Goal: Information Seeking & Learning: Learn about a topic

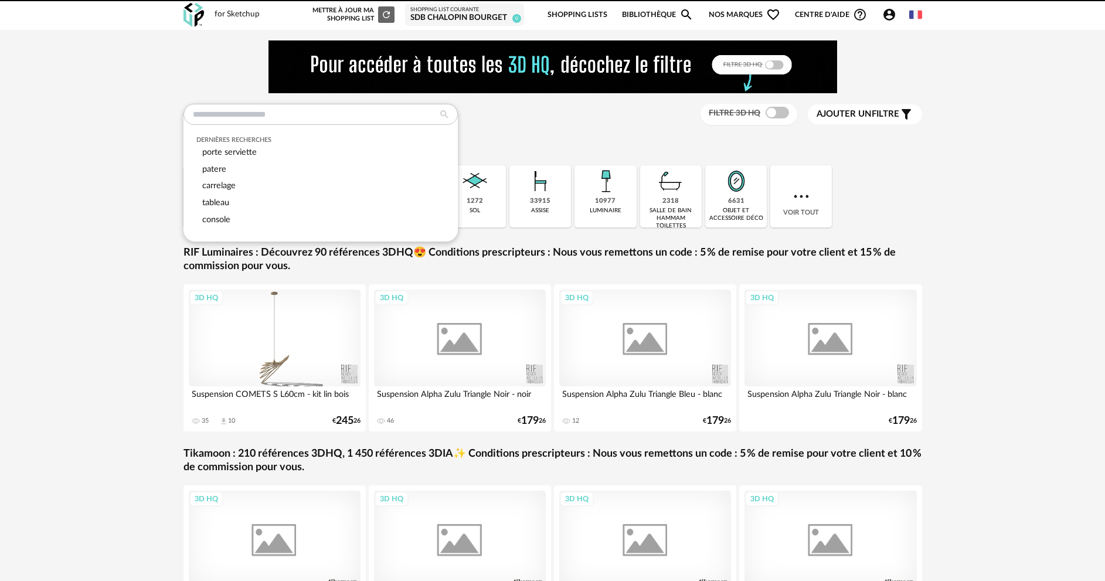
click at [292, 113] on input "text" at bounding box center [321, 114] width 274 height 21
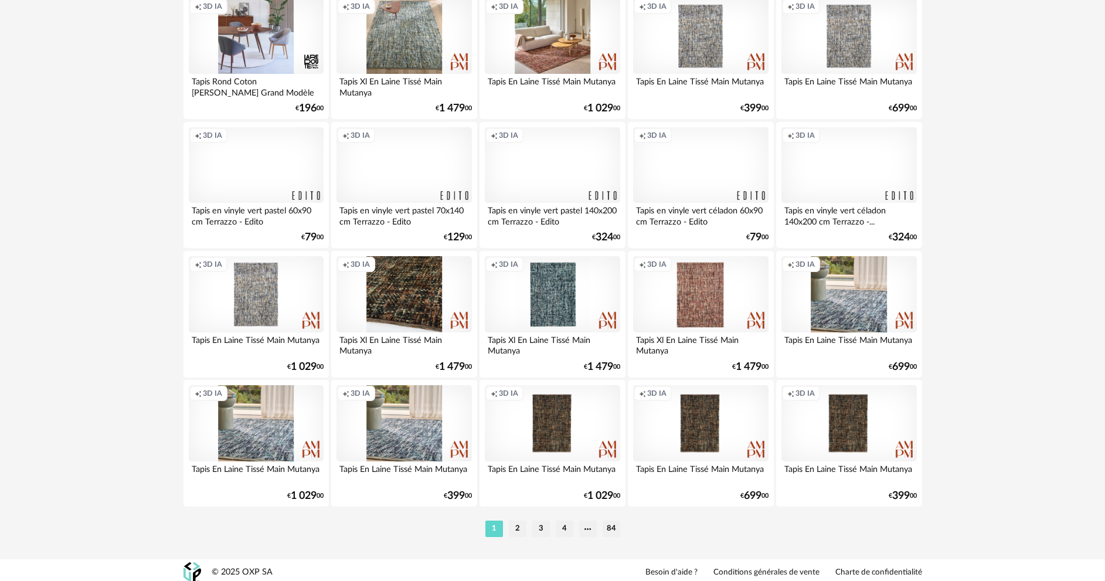
scroll to position [2304, 0]
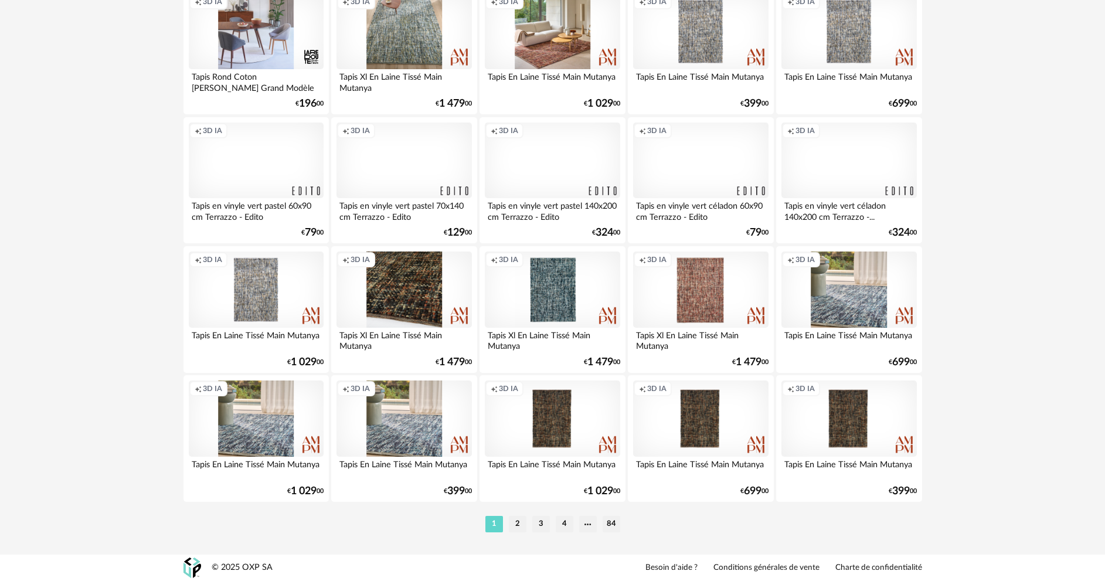
click at [520, 530] on li "2" at bounding box center [518, 524] width 18 height 16
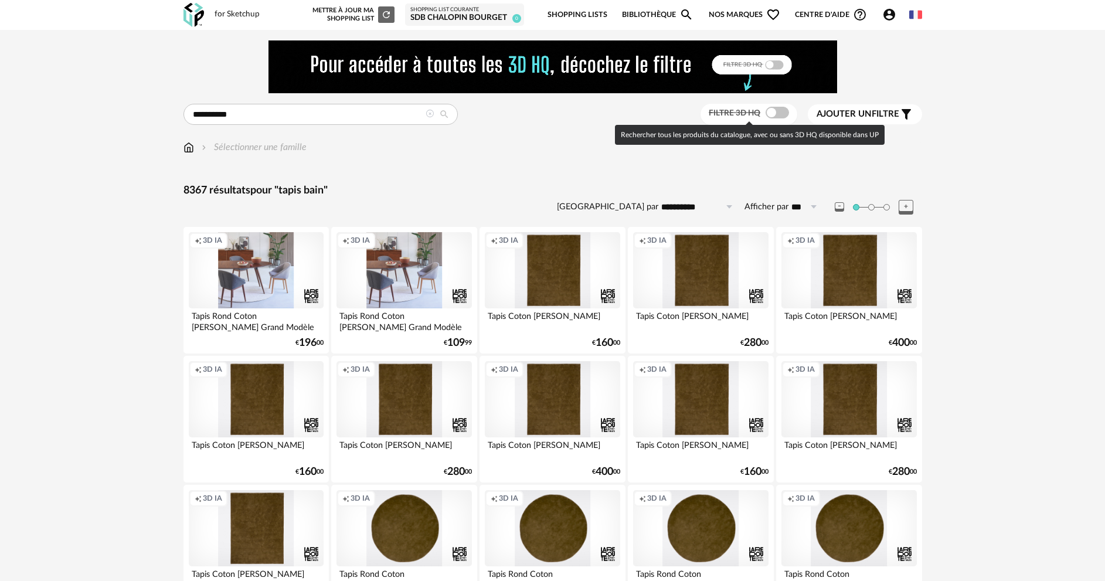
click at [764, 119] on div "Filtre 3D HQ" at bounding box center [749, 115] width 97 height 22
click at [769, 117] on span at bounding box center [777, 113] width 23 height 12
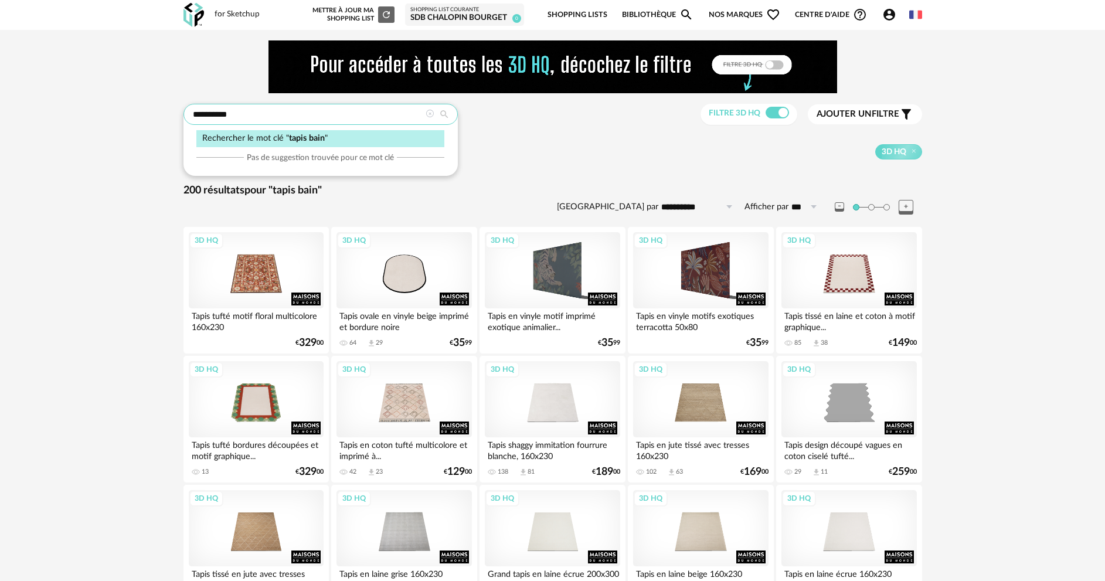
drag, startPoint x: 212, startPoint y: 110, endPoint x: 185, endPoint y: 111, distance: 27.0
click at [185, 111] on input "**********" at bounding box center [321, 114] width 274 height 21
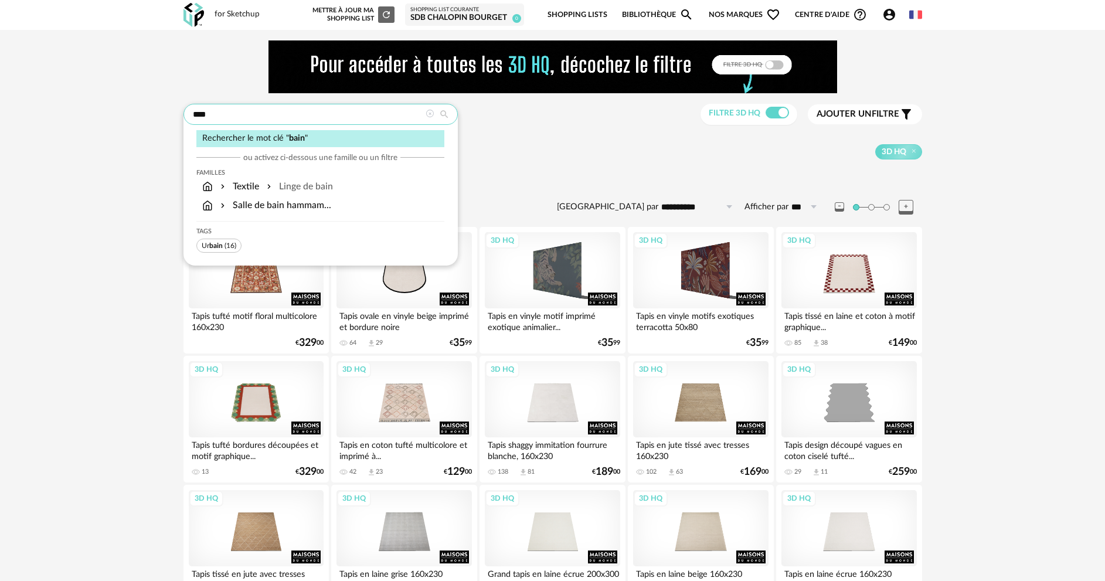
type input "****"
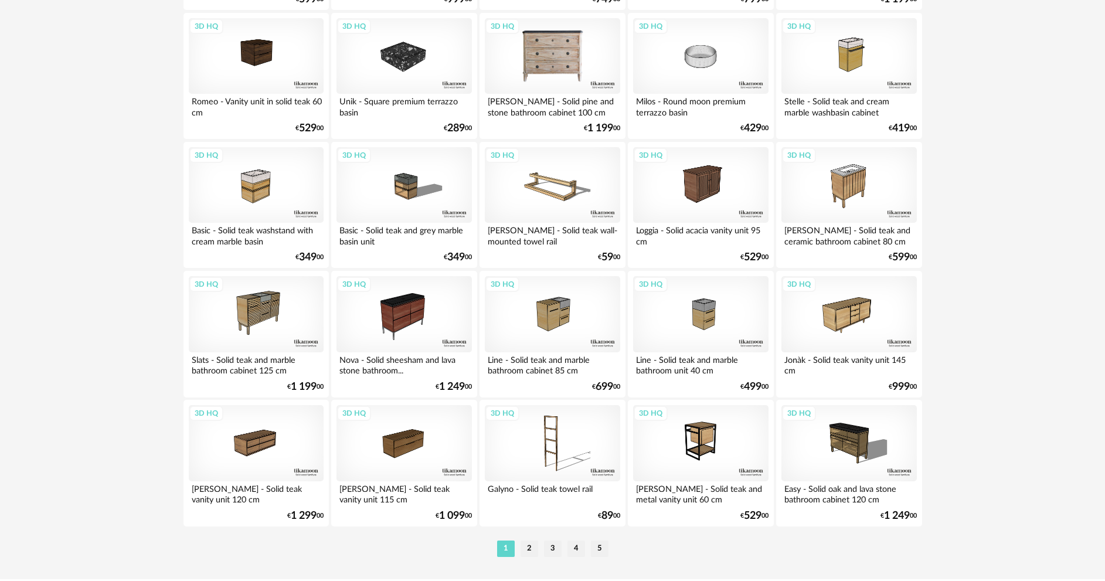
scroll to position [2304, 0]
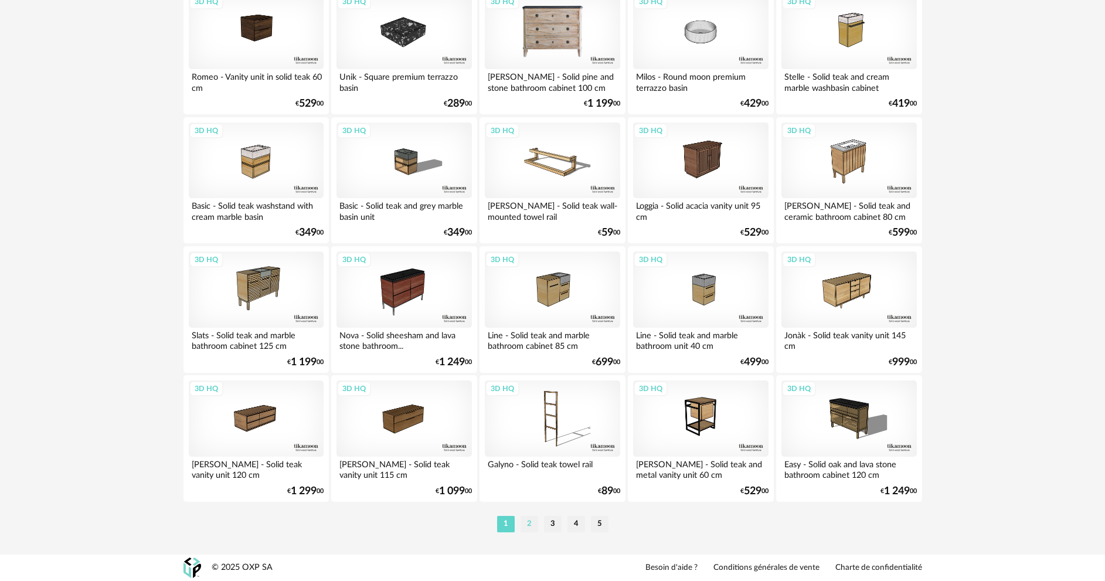
click at [530, 531] on li "2" at bounding box center [530, 524] width 18 height 16
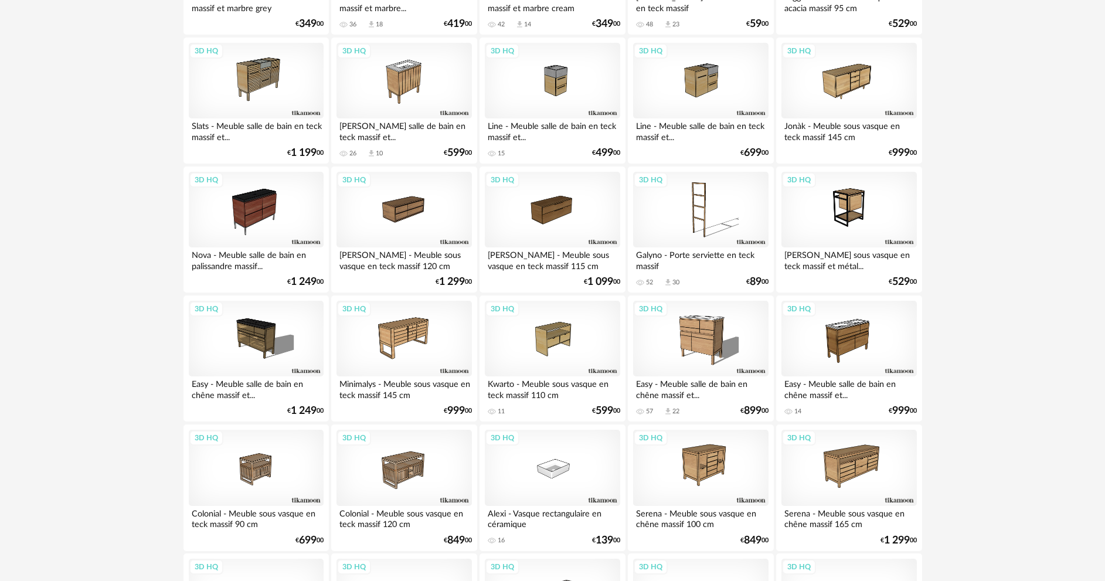
scroll to position [2287, 0]
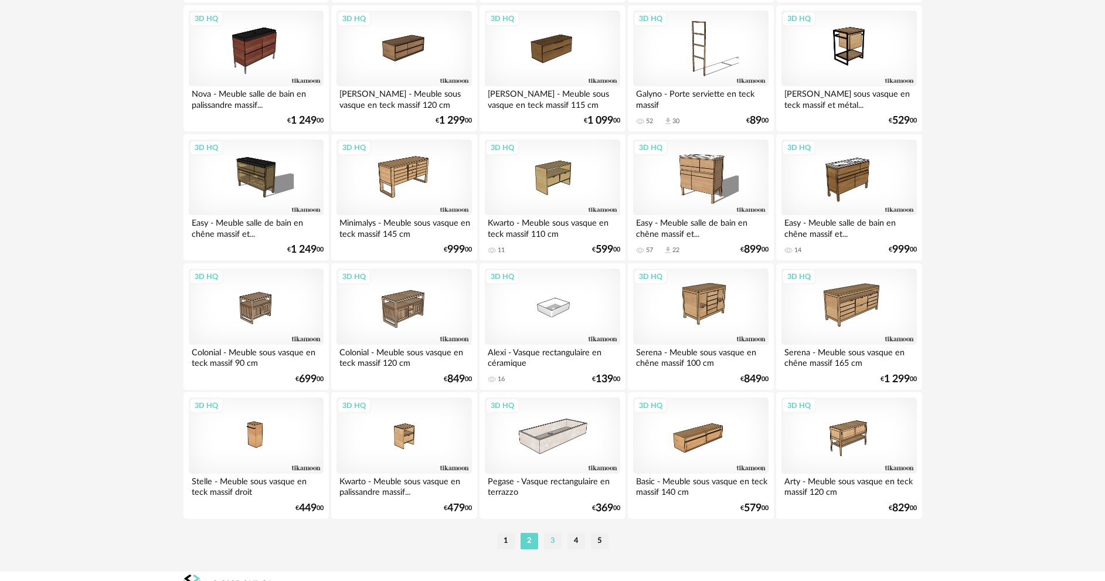
click at [556, 541] on li "3" at bounding box center [553, 541] width 18 height 16
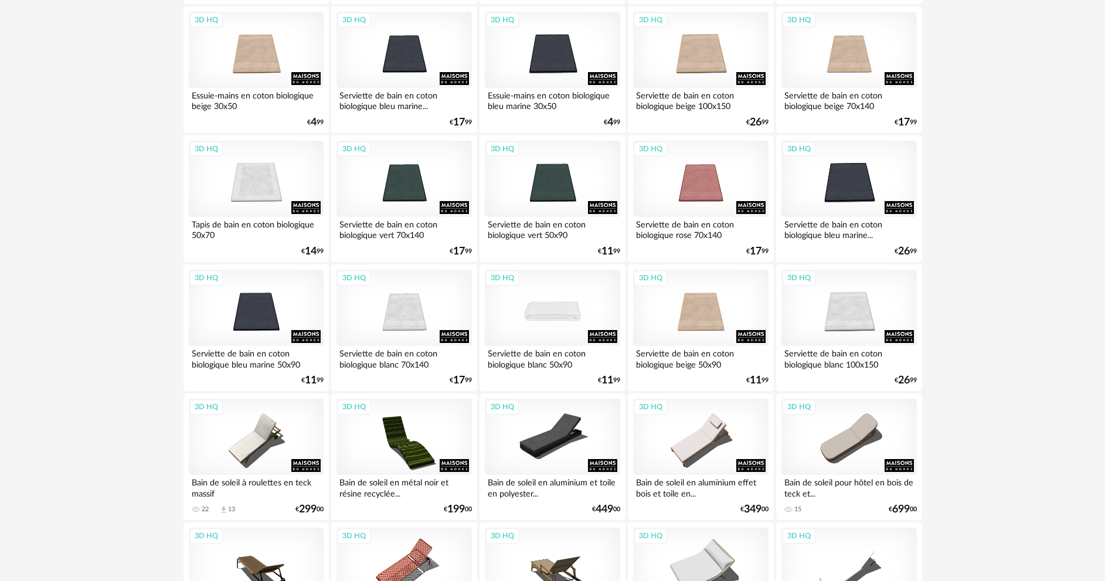
scroll to position [1232, 0]
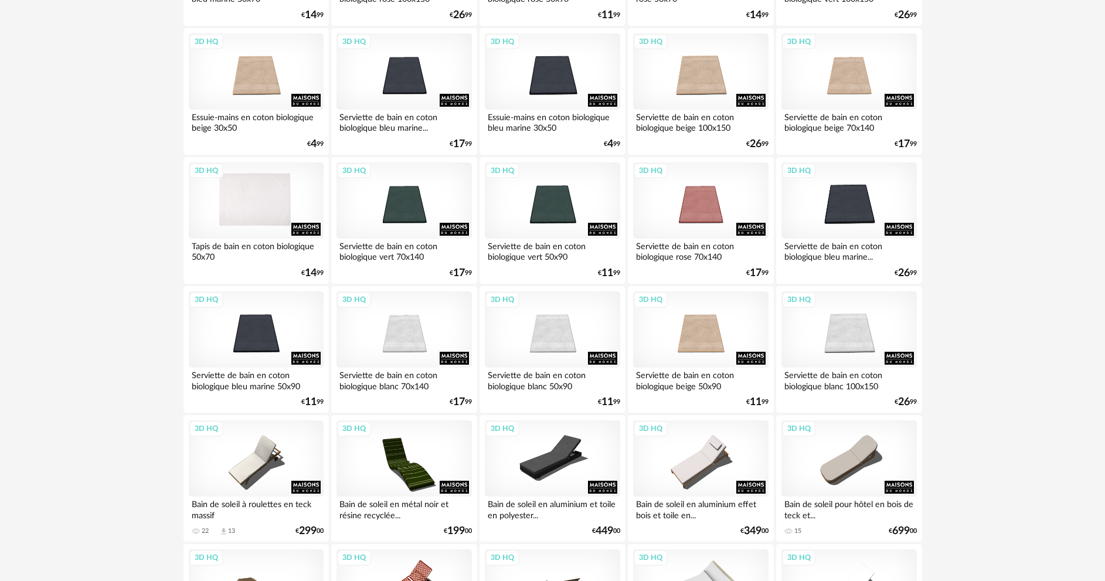
click at [245, 212] on div "3D HQ" at bounding box center [256, 200] width 135 height 76
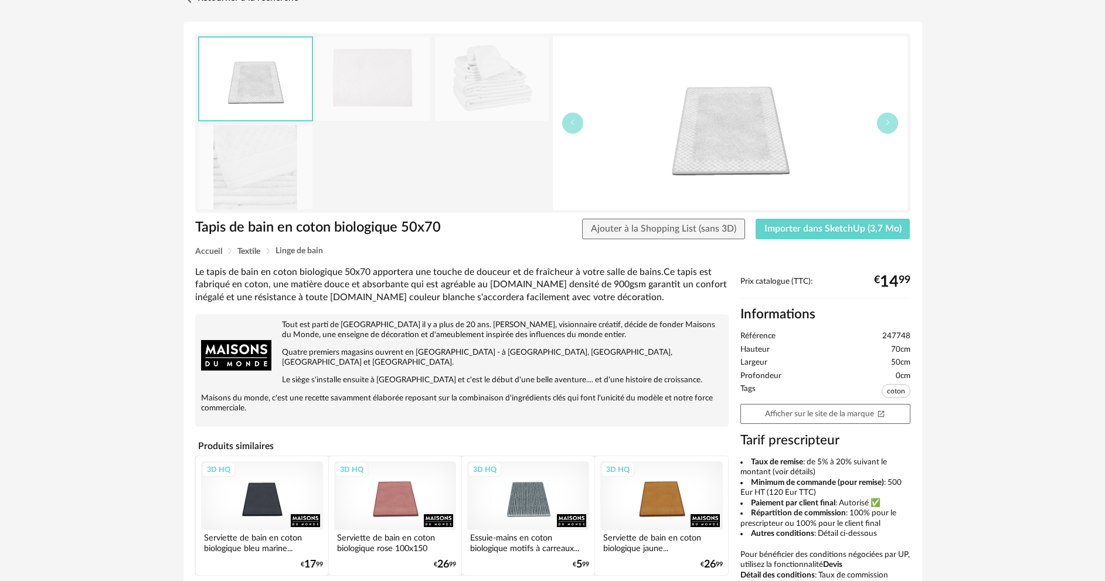
scroll to position [176, 0]
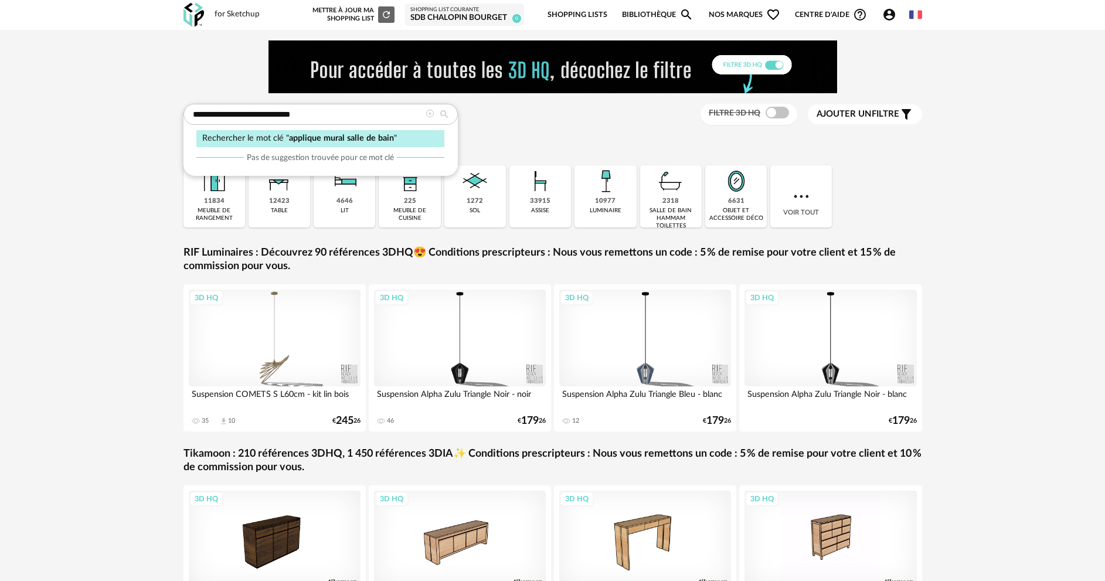
type input "**********"
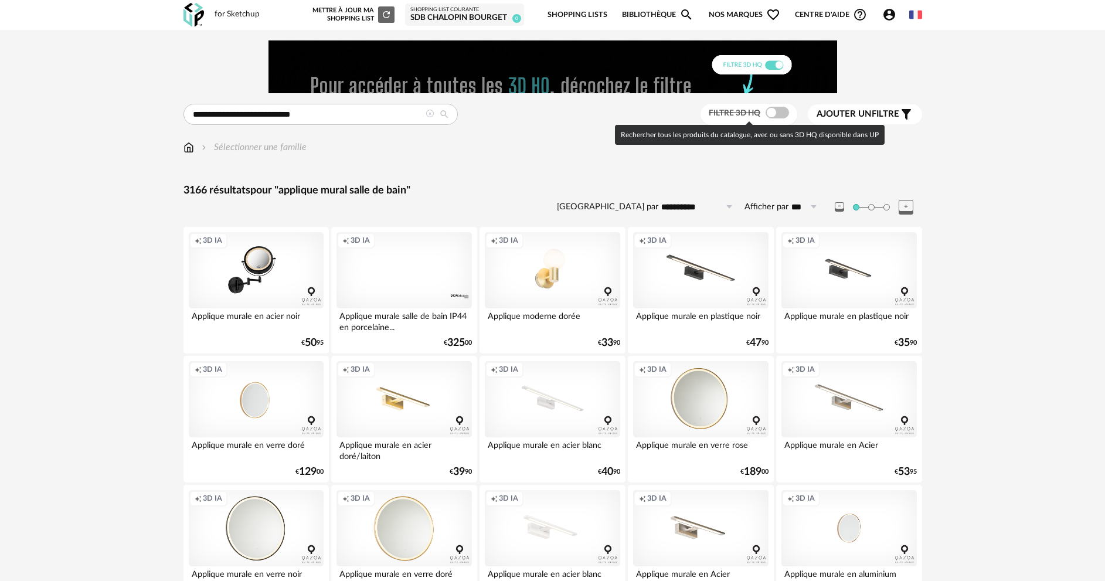
click at [776, 113] on span at bounding box center [777, 113] width 23 height 12
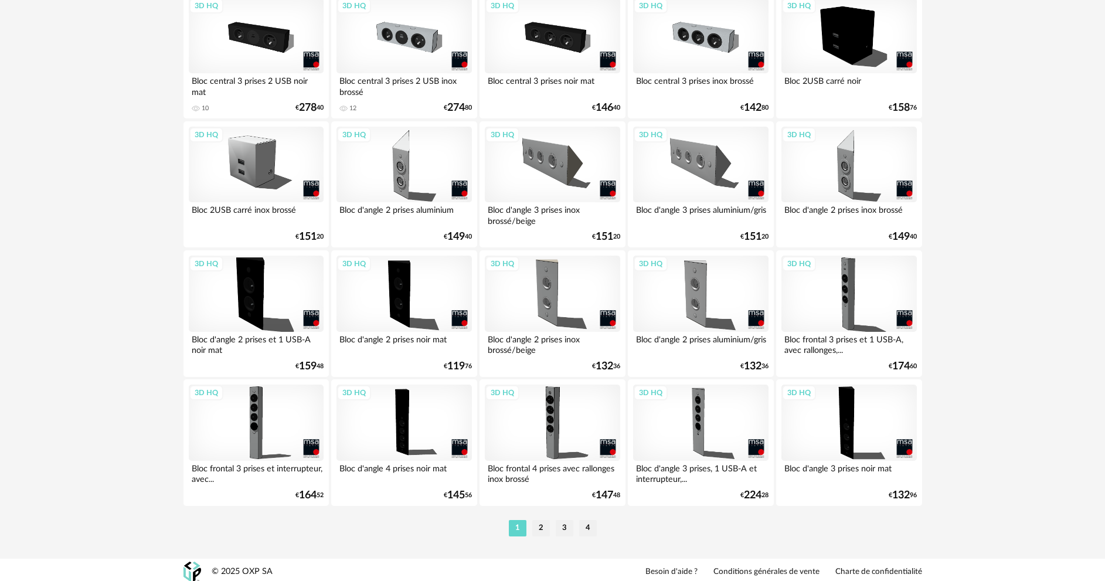
scroll to position [2304, 0]
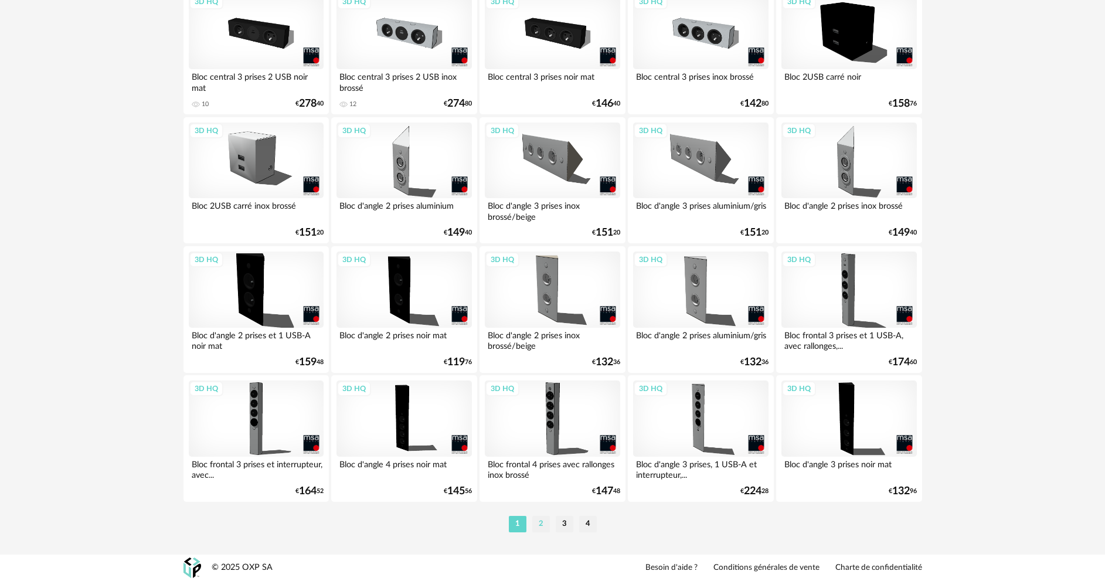
click at [536, 526] on li "2" at bounding box center [542, 524] width 18 height 16
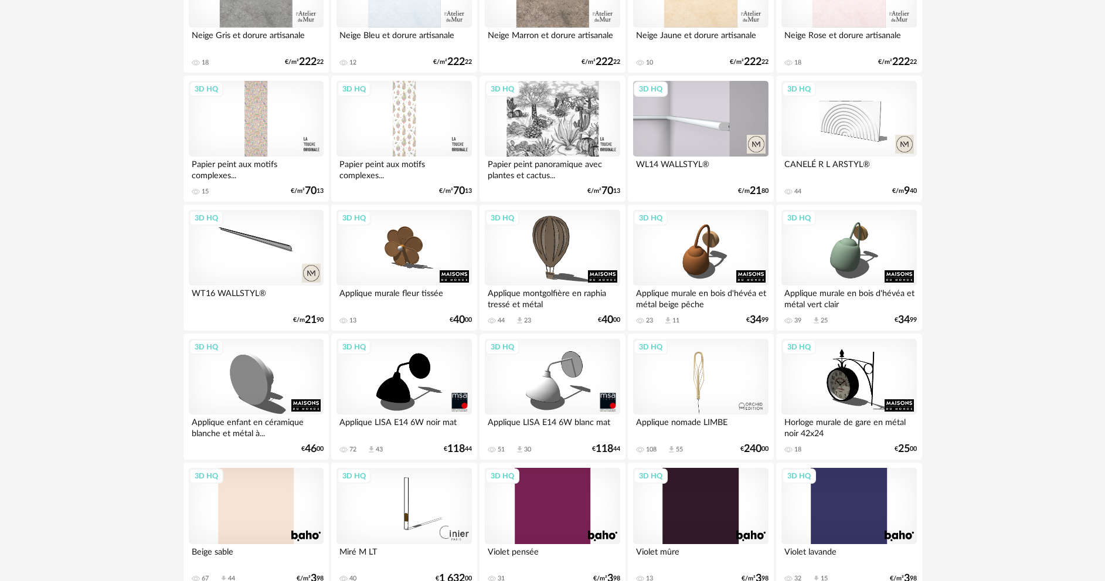
scroll to position [2229, 0]
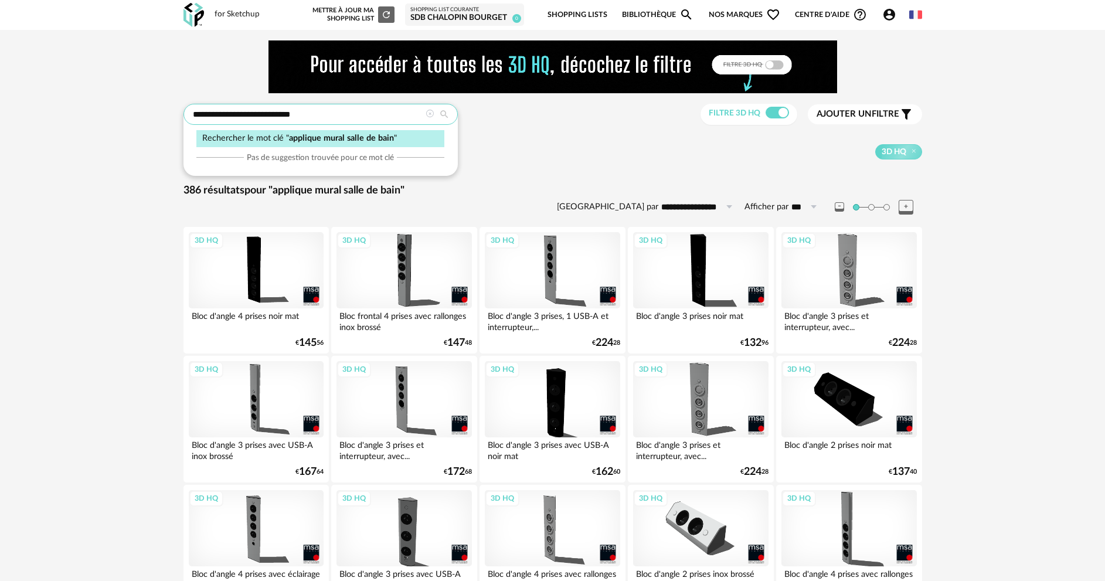
drag, startPoint x: 300, startPoint y: 114, endPoint x: 248, endPoint y: 110, distance: 52.4
click at [248, 110] on input "**********" at bounding box center [321, 114] width 274 height 21
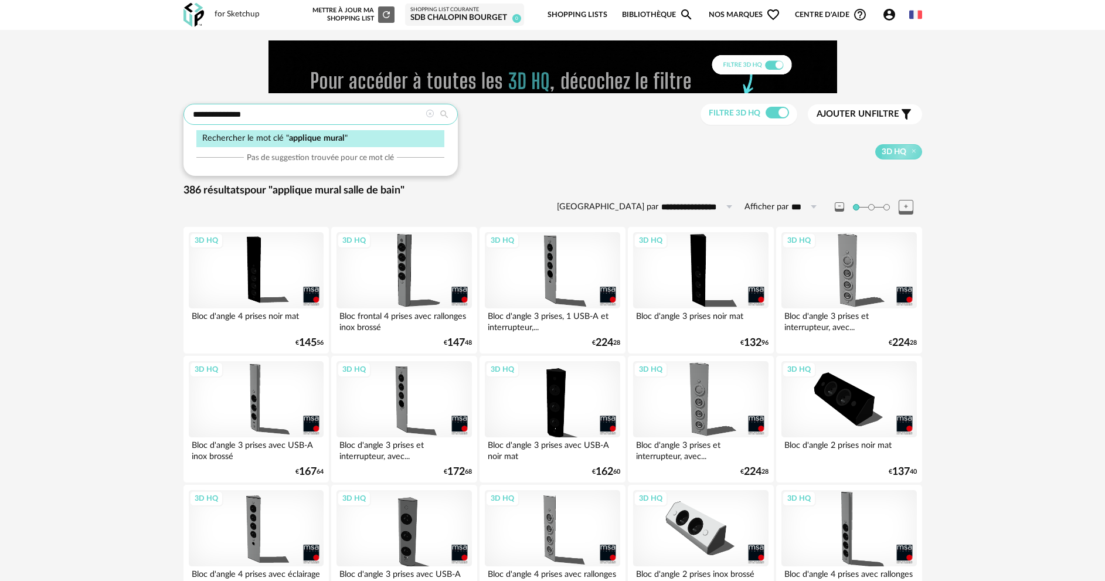
type input "**********"
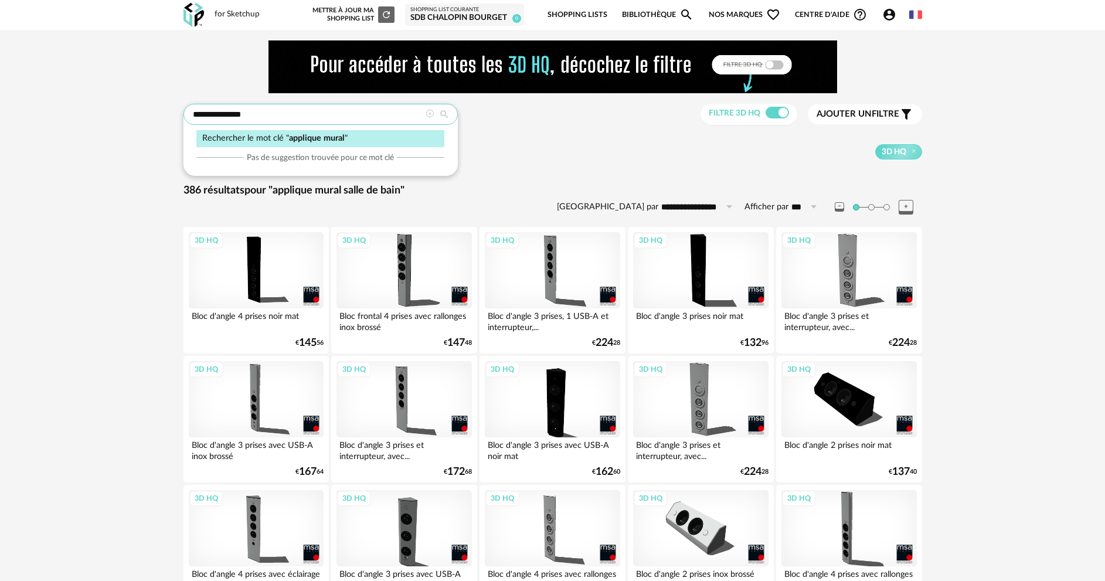
type input "**********"
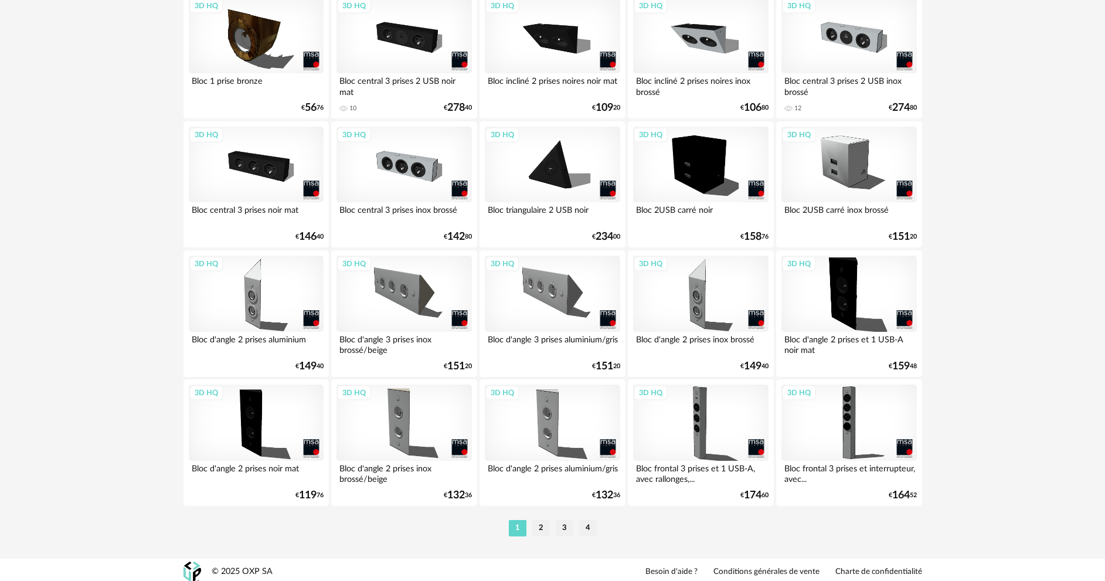
scroll to position [2304, 0]
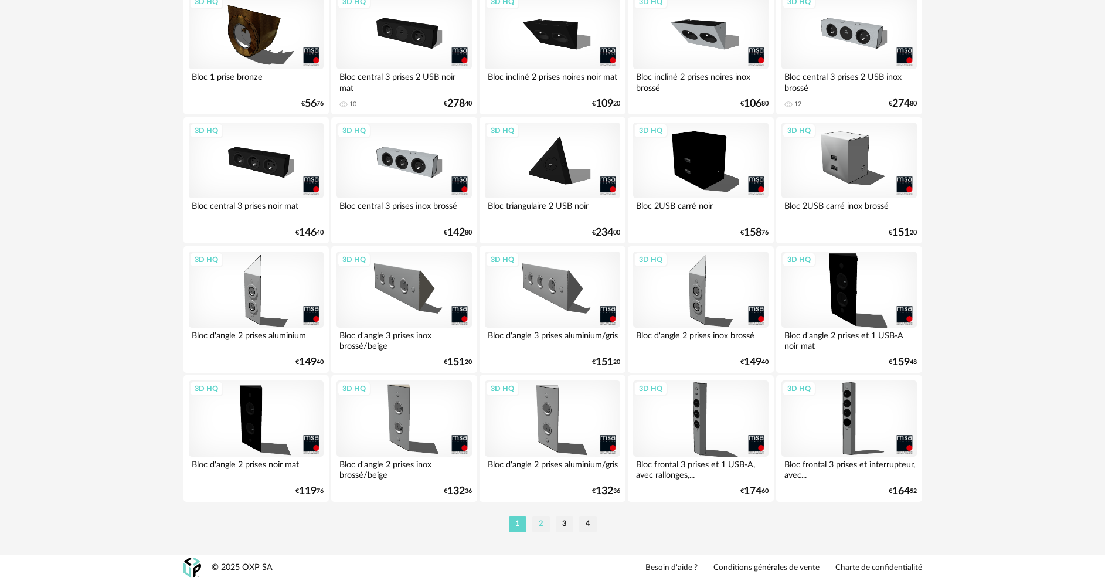
click at [541, 525] on li "2" at bounding box center [542, 524] width 18 height 16
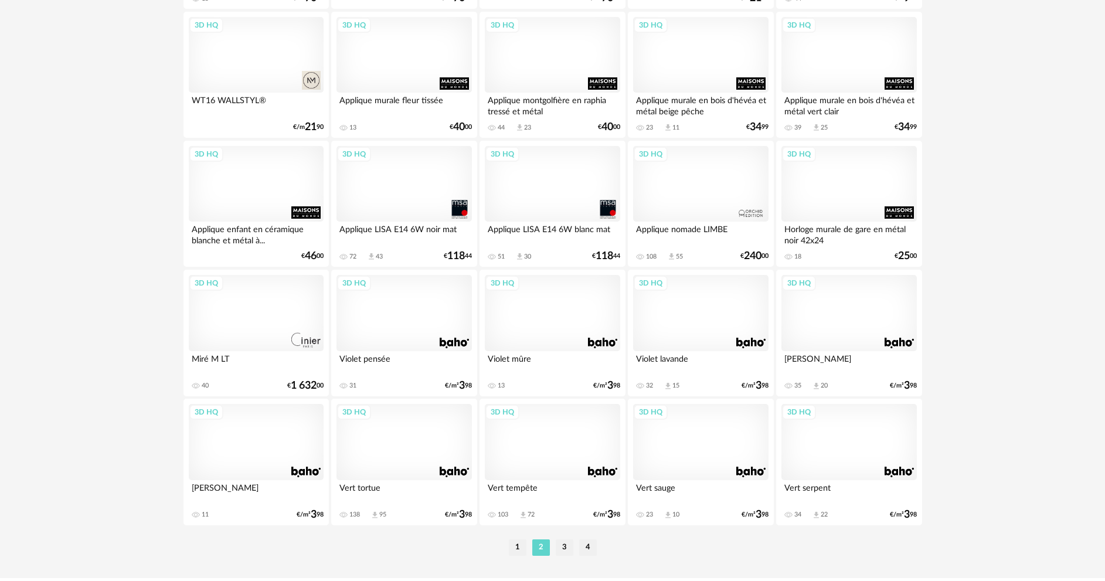
scroll to position [2287, 0]
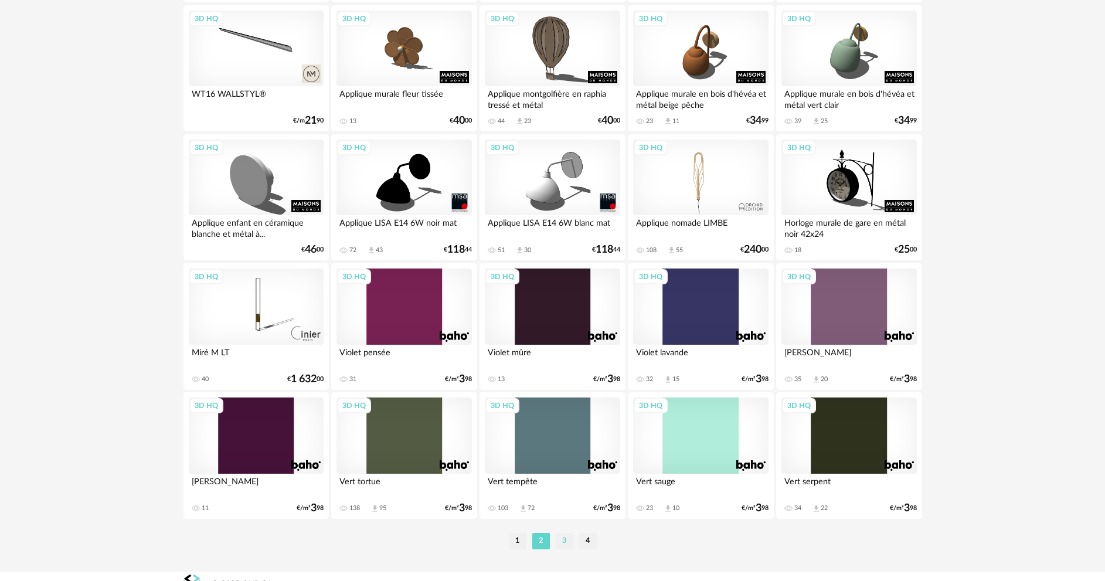
click at [566, 543] on li "3" at bounding box center [565, 541] width 18 height 16
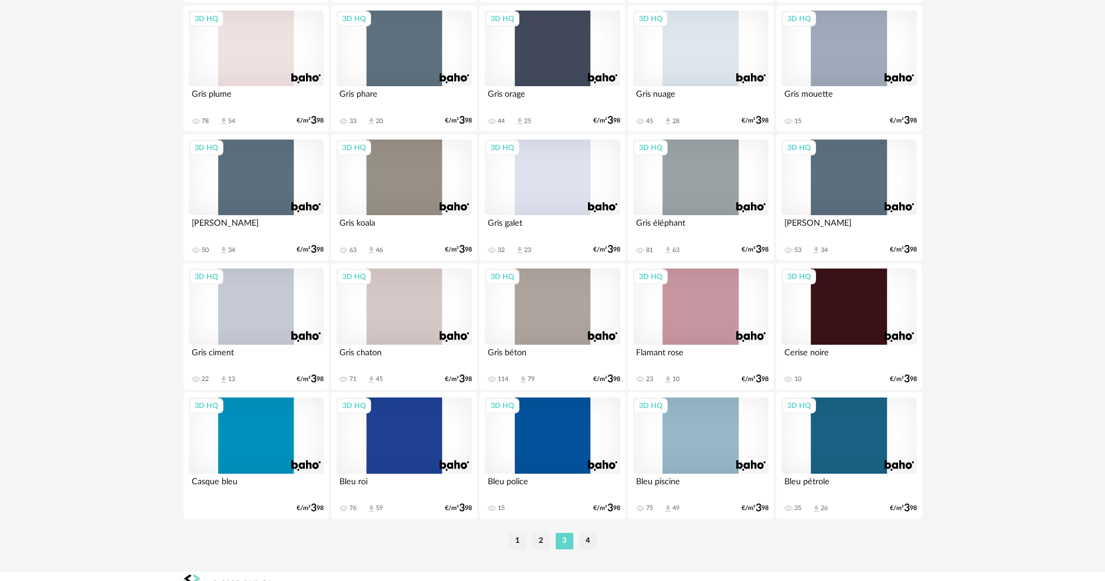
scroll to position [2304, 0]
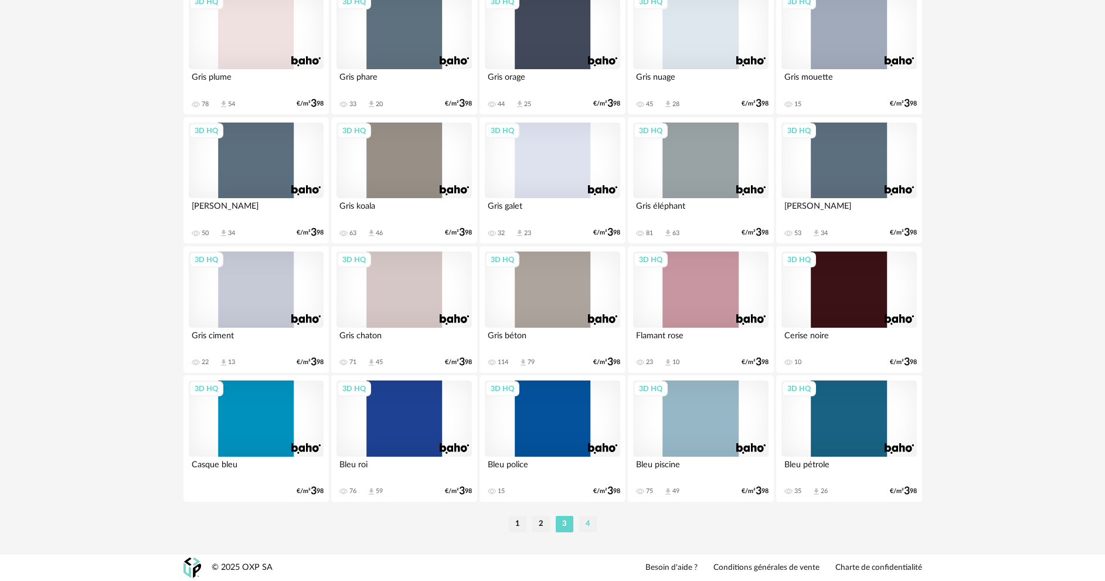
click at [588, 527] on li "4" at bounding box center [588, 524] width 18 height 16
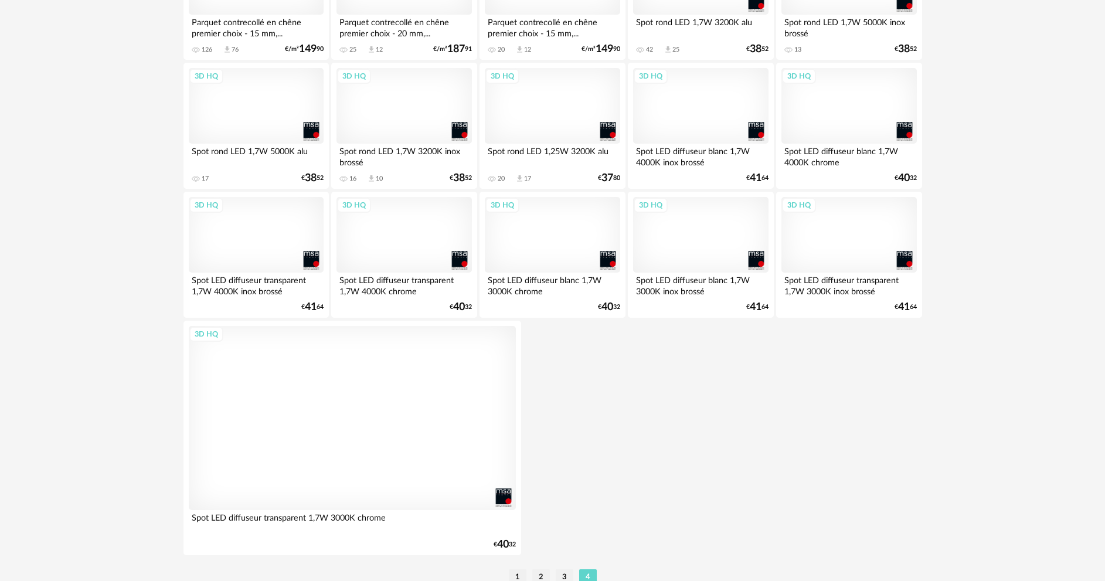
scroll to position [2154, 0]
